Goal: Find specific page/section: Find specific page/section

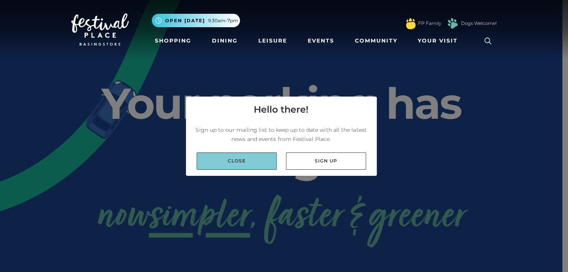
click at [247, 160] on link "Close" at bounding box center [237, 161] width 80 height 17
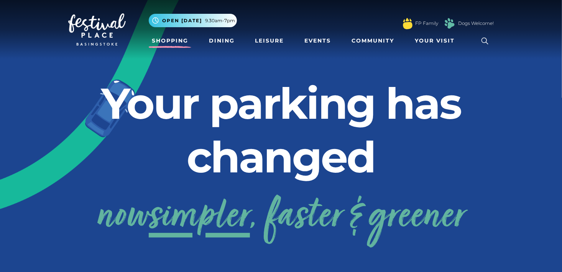
click at [161, 41] on link "Shopping" at bounding box center [170, 41] width 43 height 14
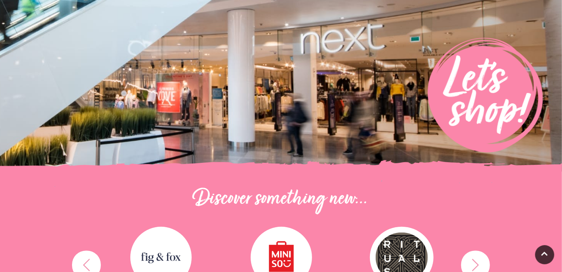
scroll to position [115, 0]
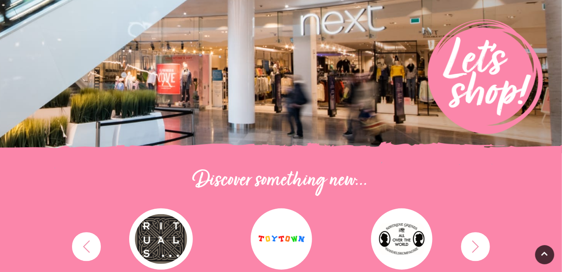
drag, startPoint x: 348, startPoint y: 77, endPoint x: 229, endPoint y: 84, distance: 119.4
click at [224, 84] on img at bounding box center [281, 19] width 562 height 268
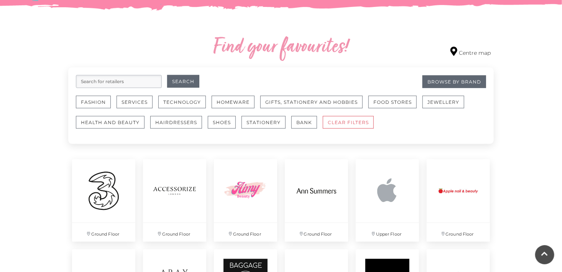
scroll to position [422, 0]
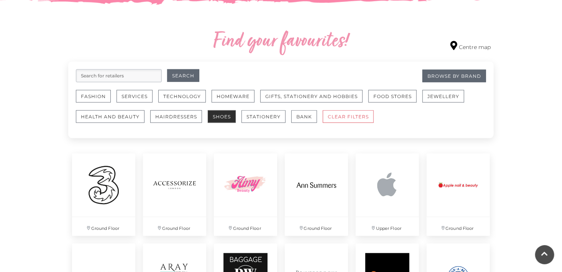
click at [218, 114] on button "Shoes" at bounding box center [222, 116] width 28 height 13
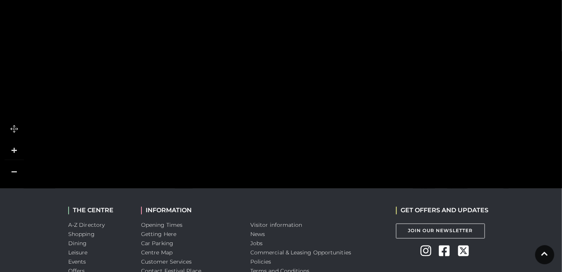
scroll to position [575, 0]
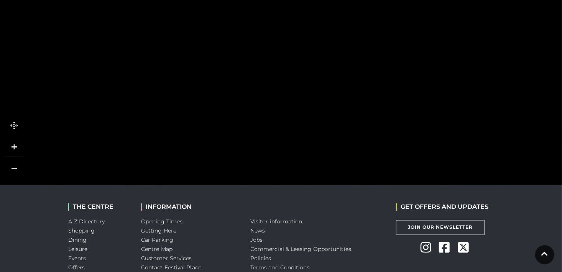
drag, startPoint x: 360, startPoint y: 45, endPoint x: 338, endPoint y: 0, distance: 49.9
click at [545, 251] on icon at bounding box center [544, 250] width 7 height 7
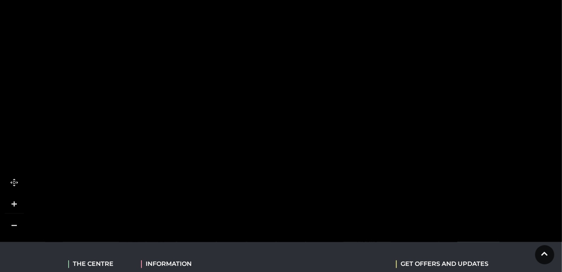
scroll to position [537, 0]
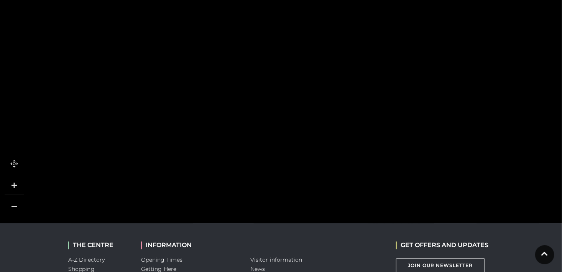
drag, startPoint x: 275, startPoint y: 53, endPoint x: 244, endPoint y: -15, distance: 74.5
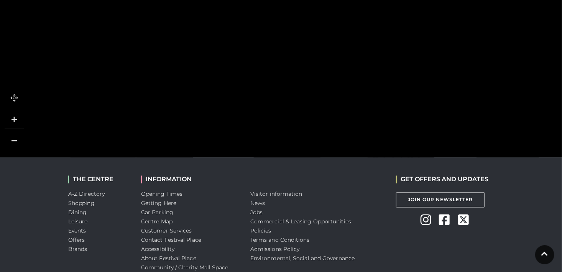
scroll to position [613, 0]
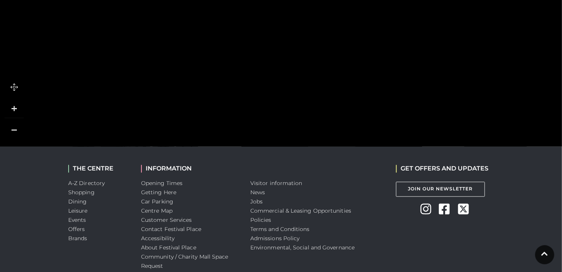
drag, startPoint x: 348, startPoint y: 105, endPoint x: 338, endPoint y: -8, distance: 113.2
